Goal: Information Seeking & Learning: Learn about a topic

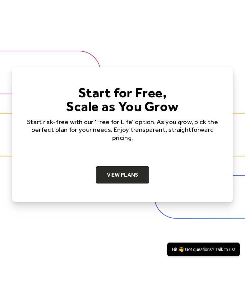
scroll to position [2302, 0]
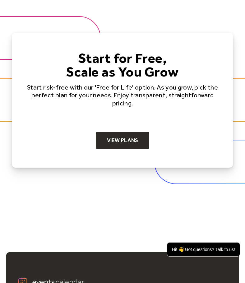
drag, startPoint x: 0, startPoint y: 0, endPoint x: 98, endPoint y: 137, distance: 168.1
click at [98, 137] on link "View Plans" at bounding box center [123, 140] width 54 height 17
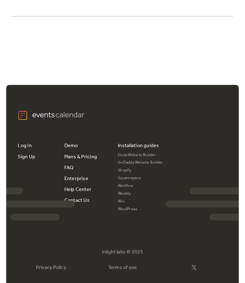
scroll to position [1868, 0]
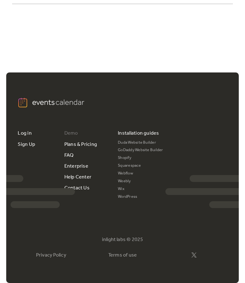
click at [68, 134] on link "Demo" at bounding box center [71, 133] width 14 height 11
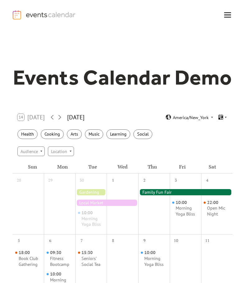
scroll to position [93, 0]
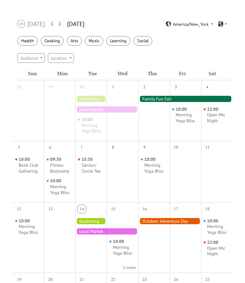
click at [224, 23] on icon at bounding box center [226, 24] width 4 height 4
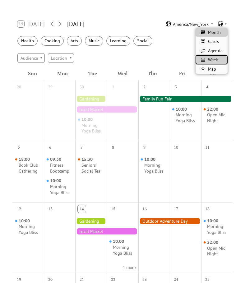
click at [218, 59] on span "Week" at bounding box center [213, 59] width 10 height 7
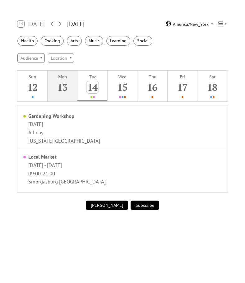
click at [71, 90] on button "Mon 13" at bounding box center [63, 86] width 30 height 31
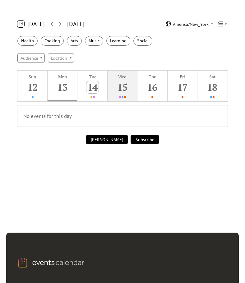
click at [125, 86] on div "15" at bounding box center [122, 87] width 12 height 12
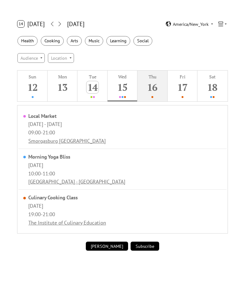
click at [162, 92] on button "Thu 16" at bounding box center [152, 86] width 30 height 31
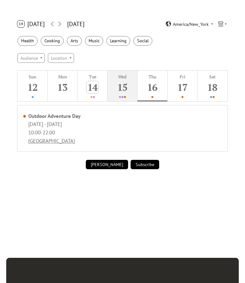
click at [124, 89] on div "15" at bounding box center [122, 87] width 12 height 12
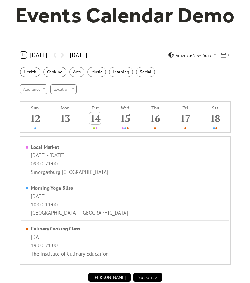
scroll to position [0, 0]
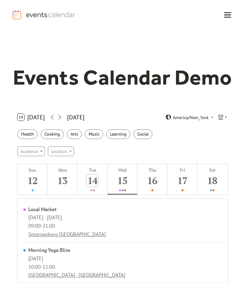
click at [223, 14] on icon "menu" at bounding box center [228, 15] width 12 height 12
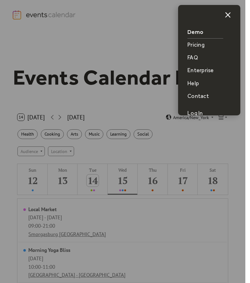
click at [78, 16] on div at bounding box center [122, 141] width 245 height 283
click at [58, 15] on div at bounding box center [122, 141] width 245 height 283
